Goal: Task Accomplishment & Management: Use online tool/utility

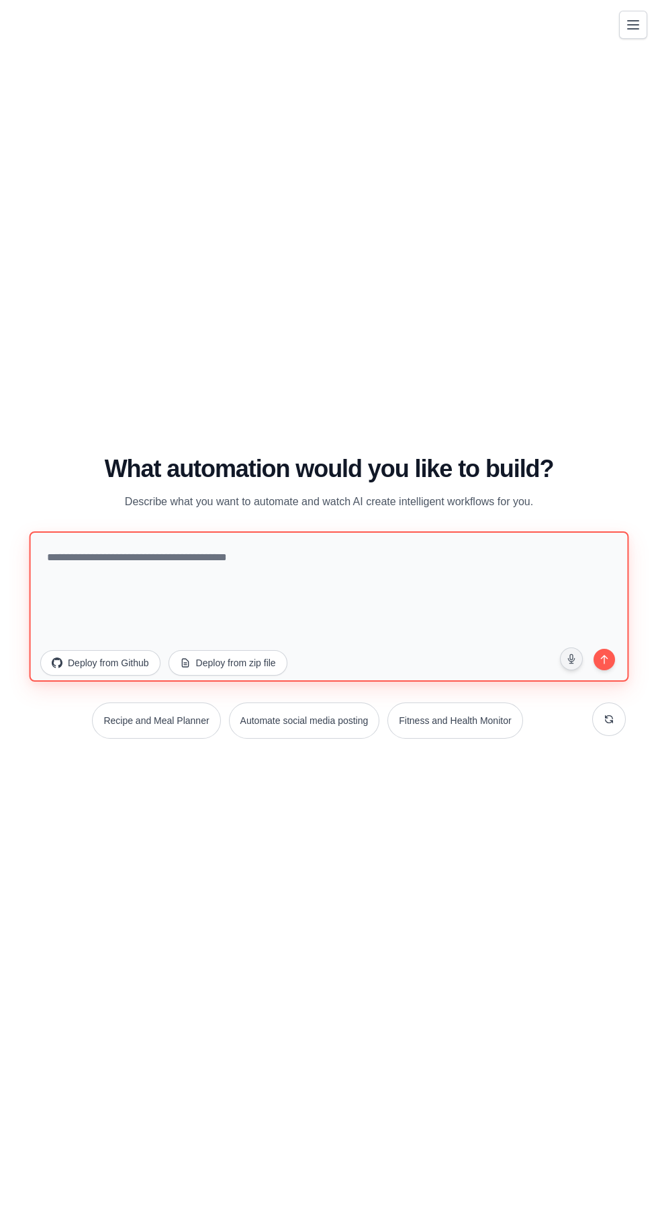
click at [249, 638] on textarea at bounding box center [329, 607] width 599 height 150
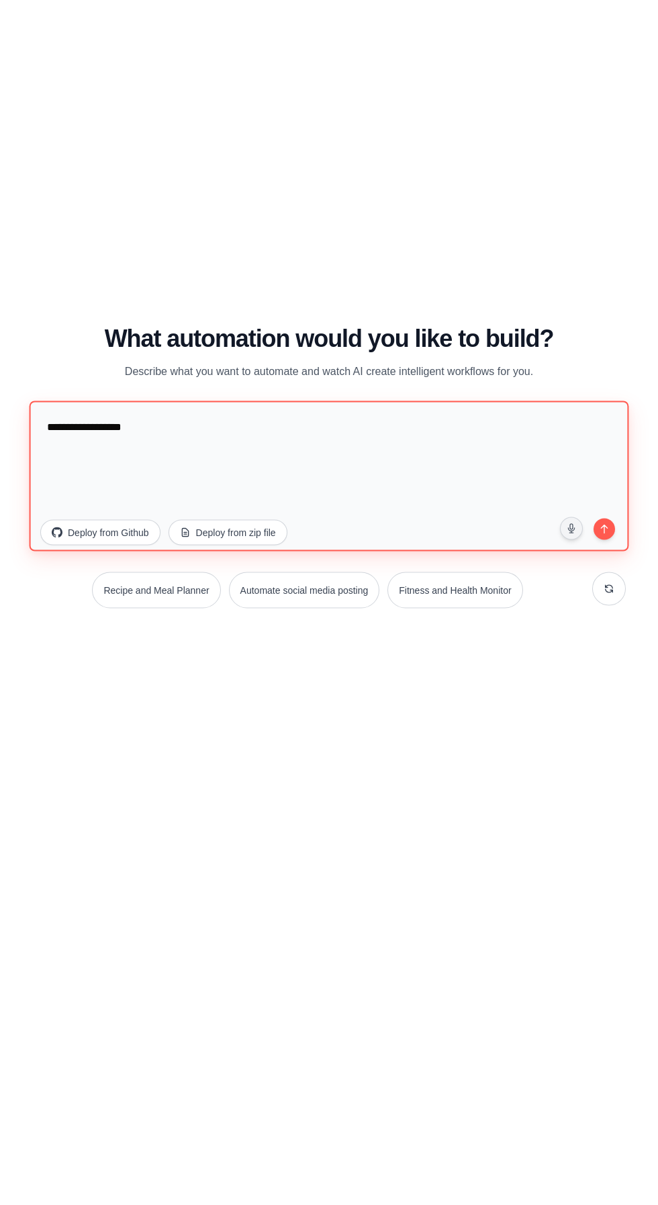
type textarea "**********"
click at [610, 666] on icon "submit" at bounding box center [603, 659] width 13 height 13
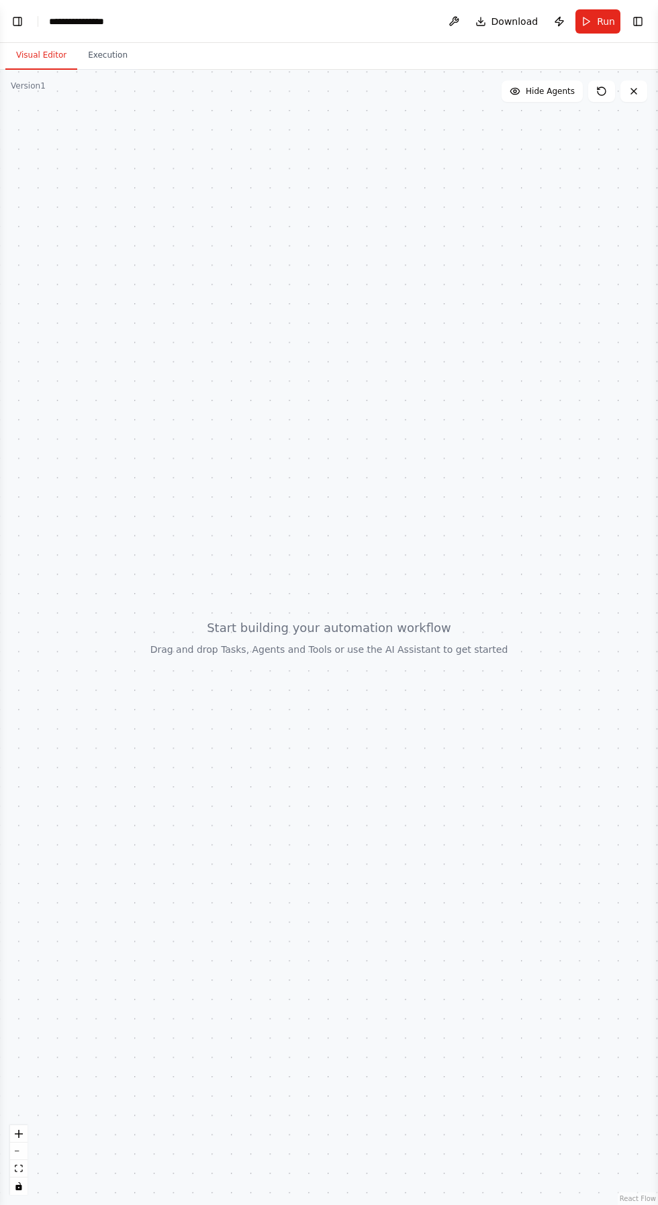
click at [514, 20] on span "Download" at bounding box center [514, 21] width 47 height 13
click at [332, 562] on div at bounding box center [329, 638] width 658 height 1136
click at [395, 696] on div at bounding box center [329, 638] width 658 height 1136
